Goal: Task Accomplishment & Management: Complete application form

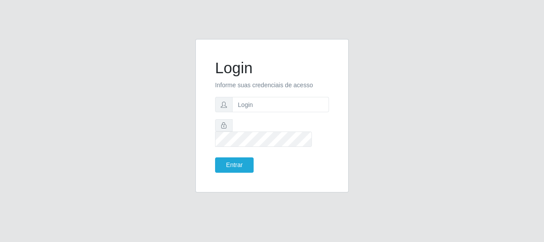
click at [245, 121] on form "Login Informe suas credenciais de acesso Entrar" at bounding box center [272, 116] width 114 height 114
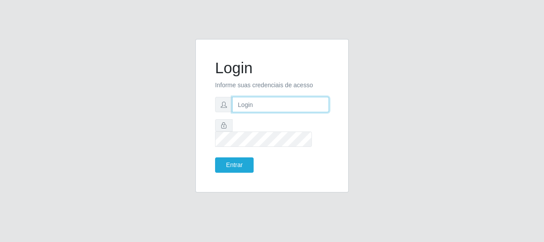
click at [247, 112] on input "text" at bounding box center [280, 104] width 97 height 15
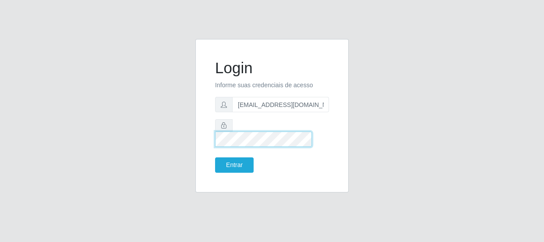
click at [215, 157] on button "Entrar" at bounding box center [234, 164] width 39 height 15
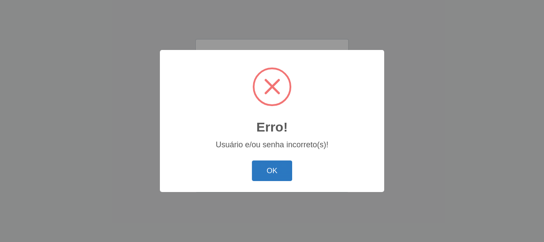
click at [271, 166] on button "OK" at bounding box center [272, 170] width 41 height 21
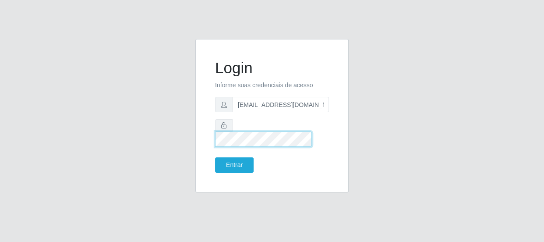
click at [227, 140] on div at bounding box center [272, 133] width 114 height 28
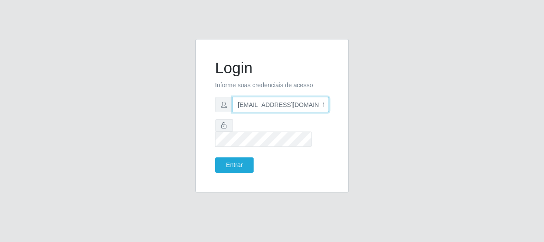
click at [266, 110] on input "[EMAIL_ADDRESS][DOMAIN_NAME]" at bounding box center [280, 104] width 97 height 15
type input "[EMAIL_ADDRESS][DOMAIN_NAME]"
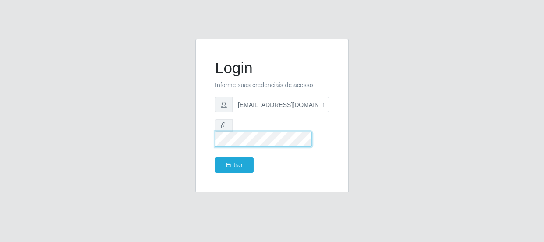
click at [215, 157] on button "Entrar" at bounding box center [234, 164] width 39 height 15
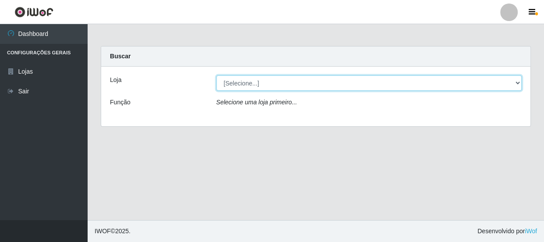
click at [323, 87] on select "[Selecione...] Hiper Queiroz - [GEOGRAPHIC_DATA]" at bounding box center [369, 82] width 306 height 15
select select "513"
click at [216, 75] on select "[Selecione...] Hiper Queiroz - [GEOGRAPHIC_DATA]" at bounding box center [369, 82] width 306 height 15
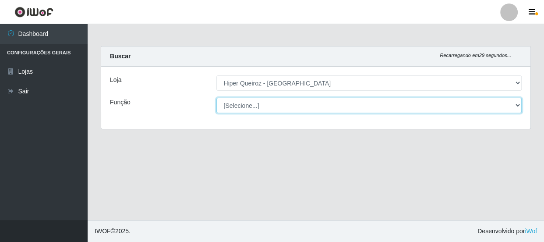
drag, startPoint x: 313, startPoint y: 103, endPoint x: 307, endPoint y: 99, distance: 7.5
click at [307, 99] on select "[Selecione...] Embalador Embalador + Embalador ++ Operador de Caixa Operador de…" at bounding box center [369, 105] width 306 height 15
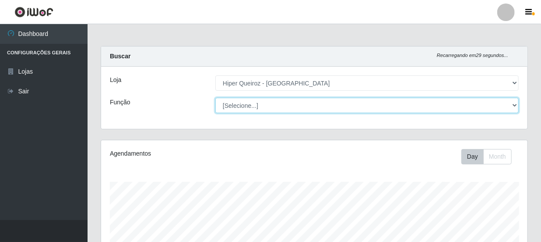
scroll to position [182, 427]
select select "22"
click at [215, 98] on select "[Selecione...] Embalador Embalador + Embalador ++ Operador de Caixa Operador de…" at bounding box center [366, 105] width 303 height 15
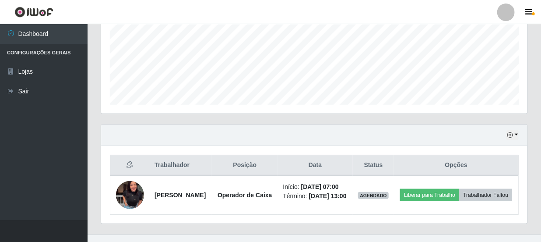
scroll to position [238, 0]
